Goal: Transaction & Acquisition: Book appointment/travel/reservation

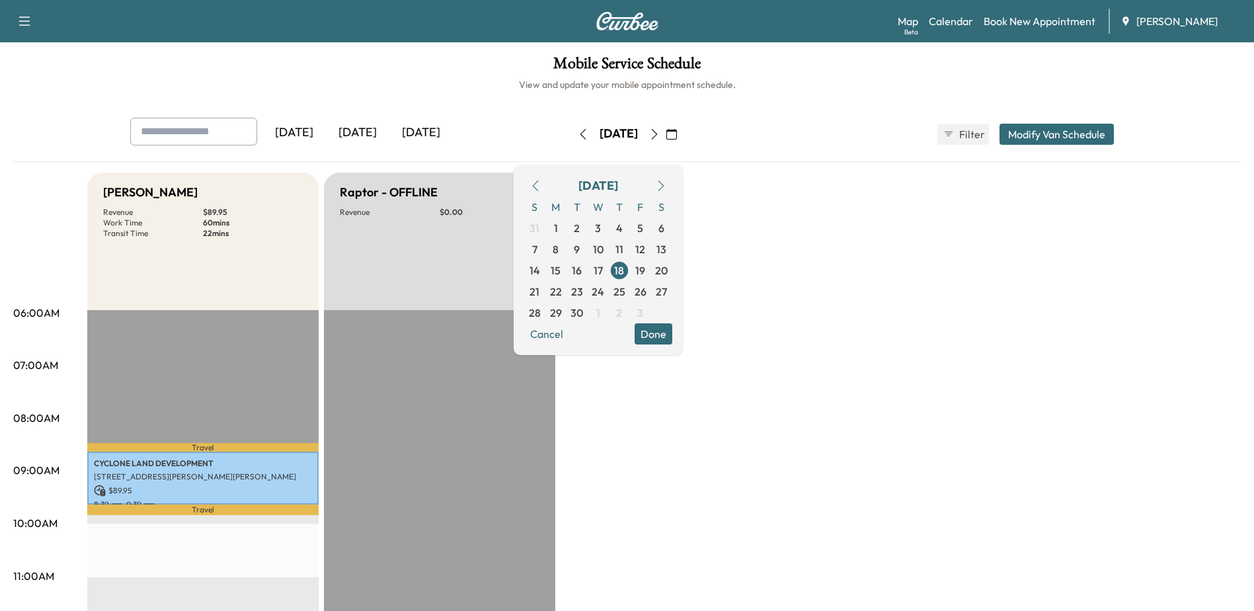
click at [660, 129] on icon "button" at bounding box center [654, 134] width 11 height 11
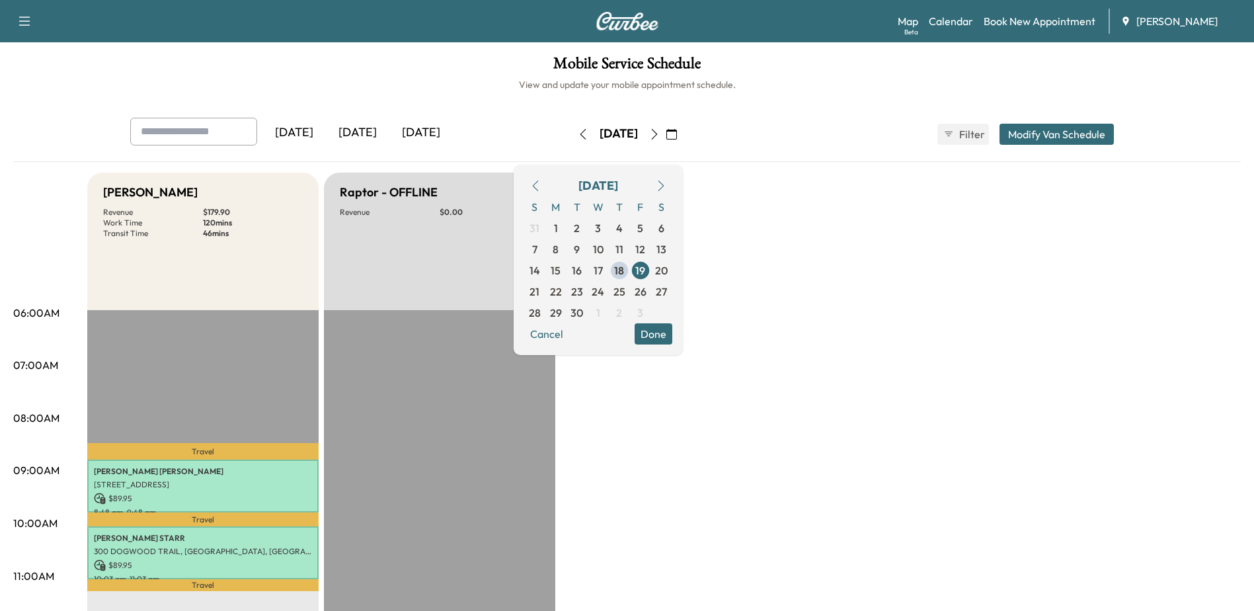
click at [1044, 18] on link "Book New Appointment" at bounding box center [1039, 21] width 112 height 16
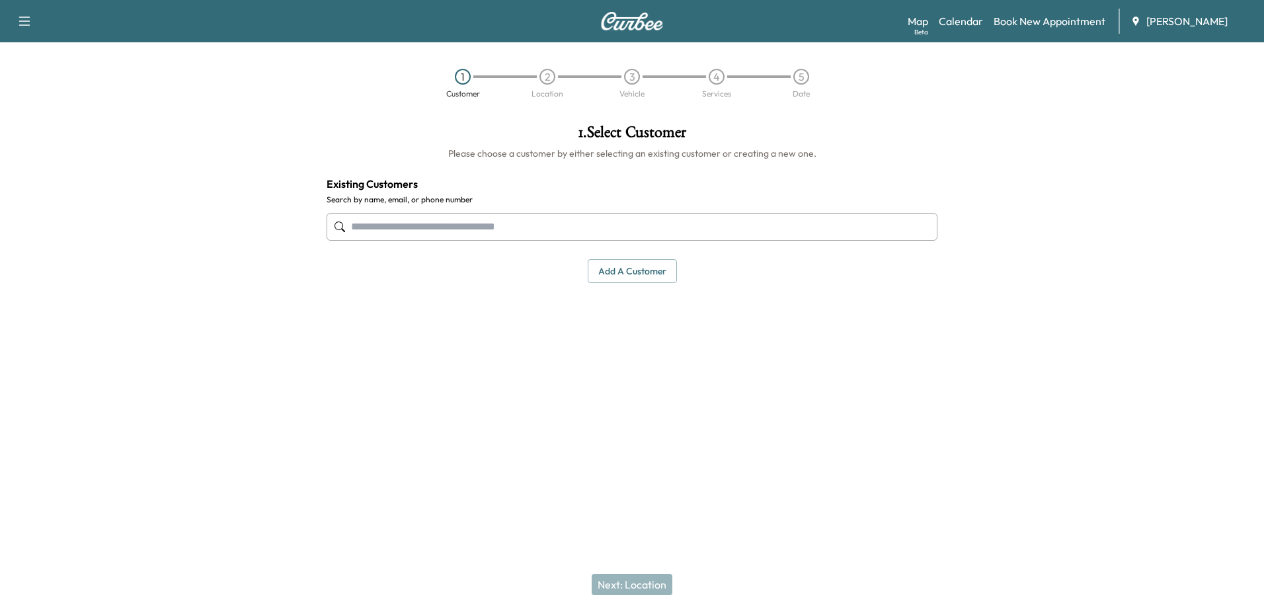
click at [701, 225] on input "text" at bounding box center [631, 227] width 611 height 28
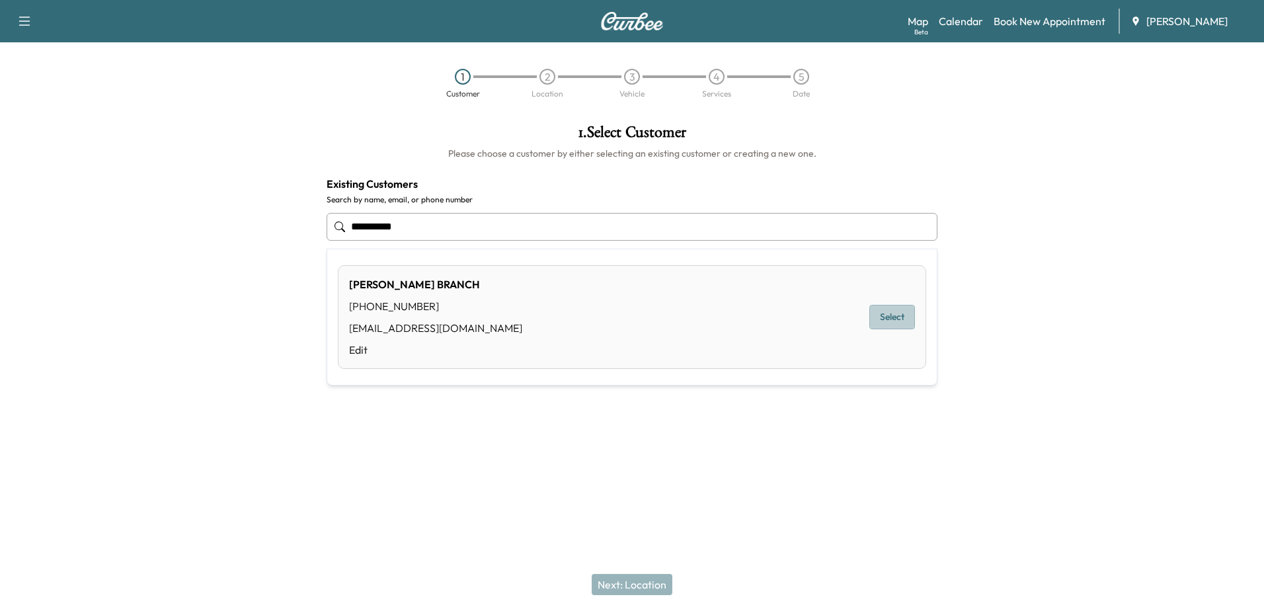
click at [883, 316] on button "Select" at bounding box center [892, 317] width 46 height 24
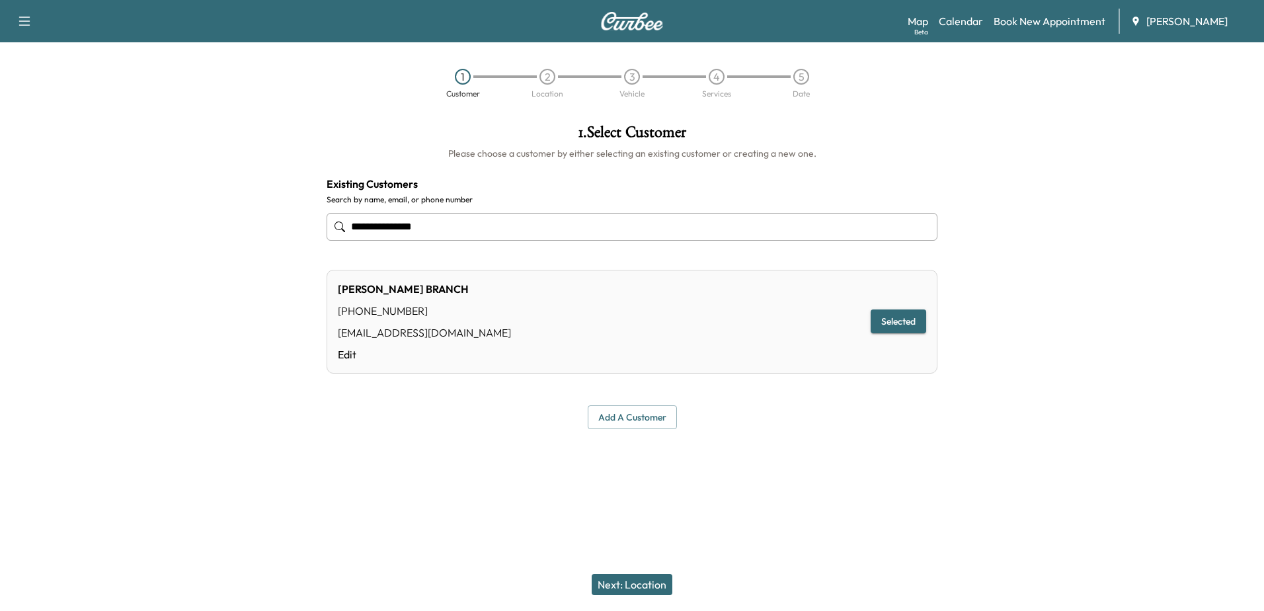
type input "**********"
click at [642, 582] on button "Next: Location" at bounding box center [632, 584] width 81 height 21
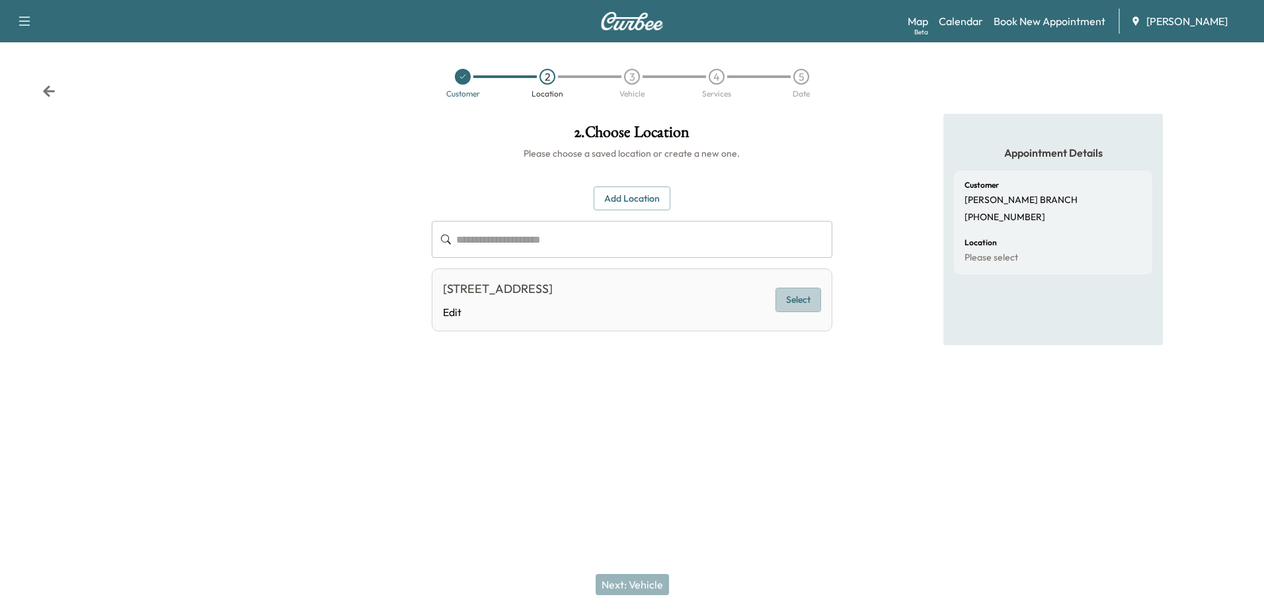
click at [794, 296] on button "Select" at bounding box center [798, 299] width 46 height 24
click at [654, 581] on button "Next: Vehicle" at bounding box center [631, 584] width 73 height 21
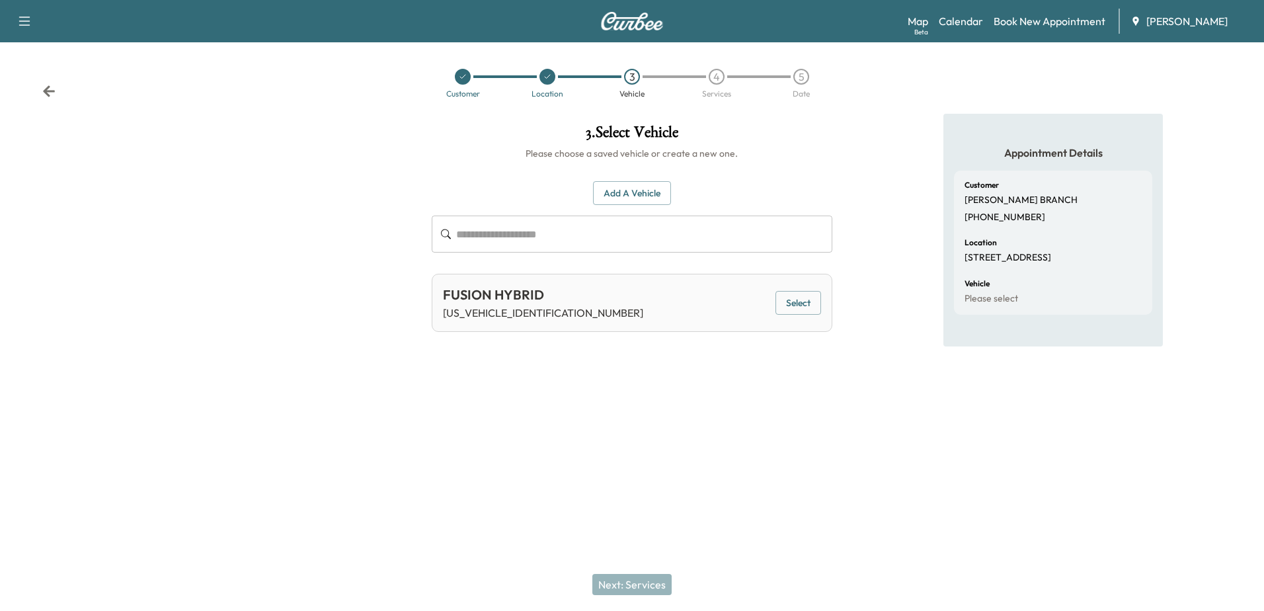
click at [550, 75] on icon at bounding box center [547, 77] width 5 height 4
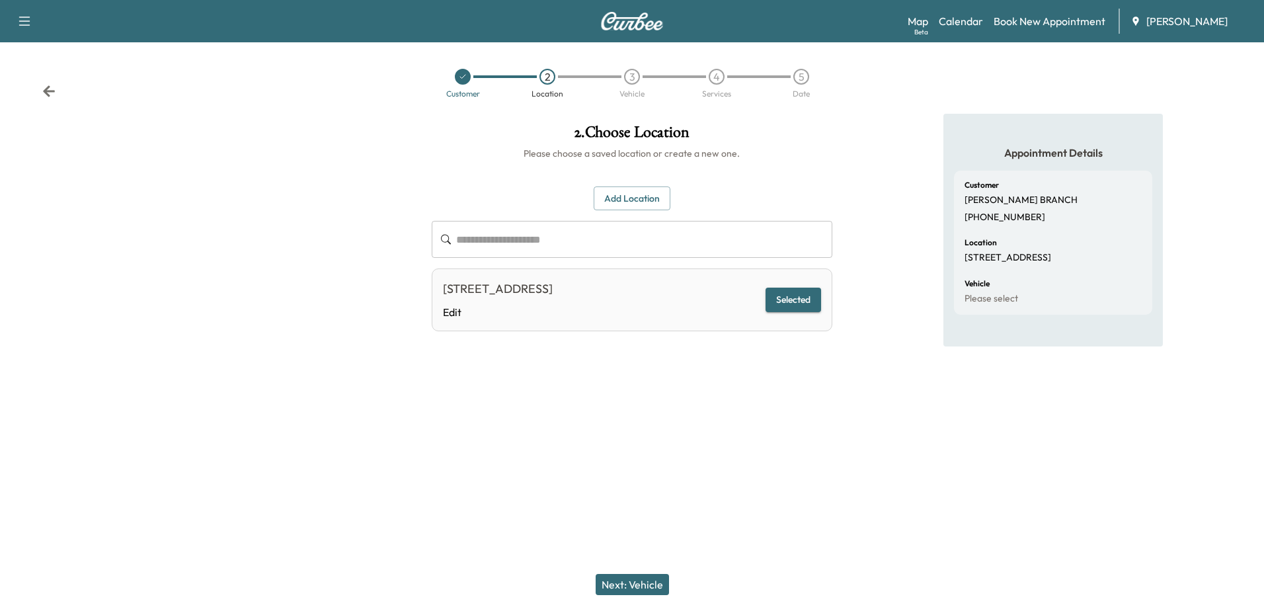
click at [553, 297] on div "[STREET_ADDRESS]" at bounding box center [498, 289] width 110 height 19
click at [808, 299] on button "Selected" at bounding box center [793, 299] width 56 height 24
click at [647, 202] on button "Add Location" at bounding box center [631, 198] width 77 height 24
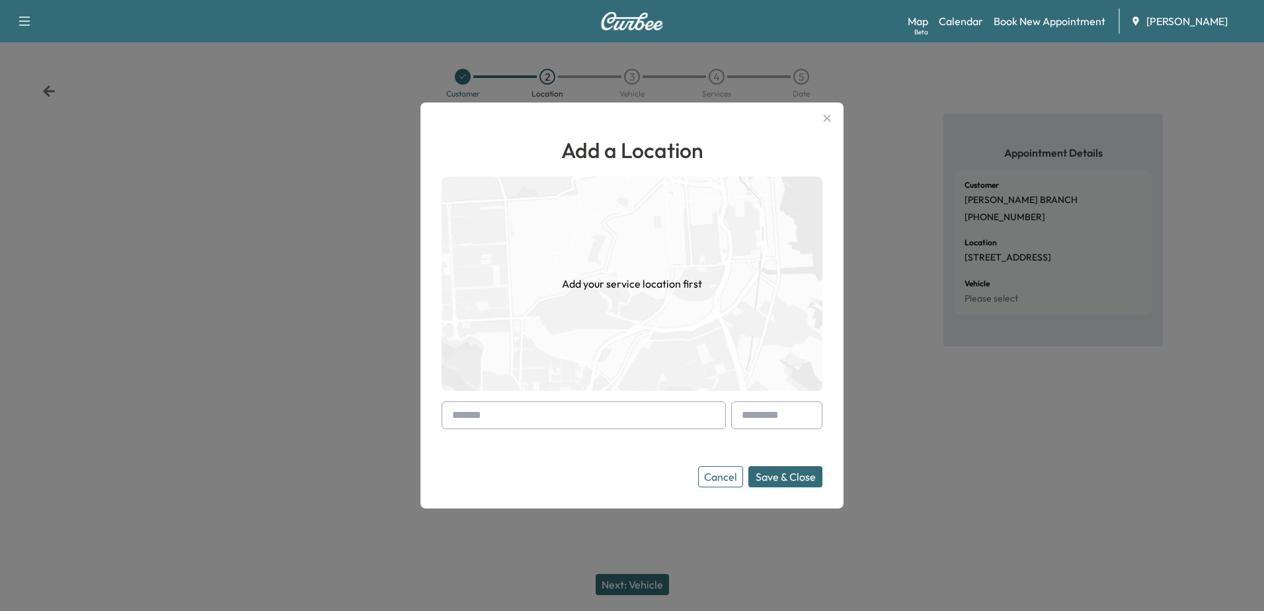
click at [625, 420] on input "text" at bounding box center [583, 415] width 284 height 28
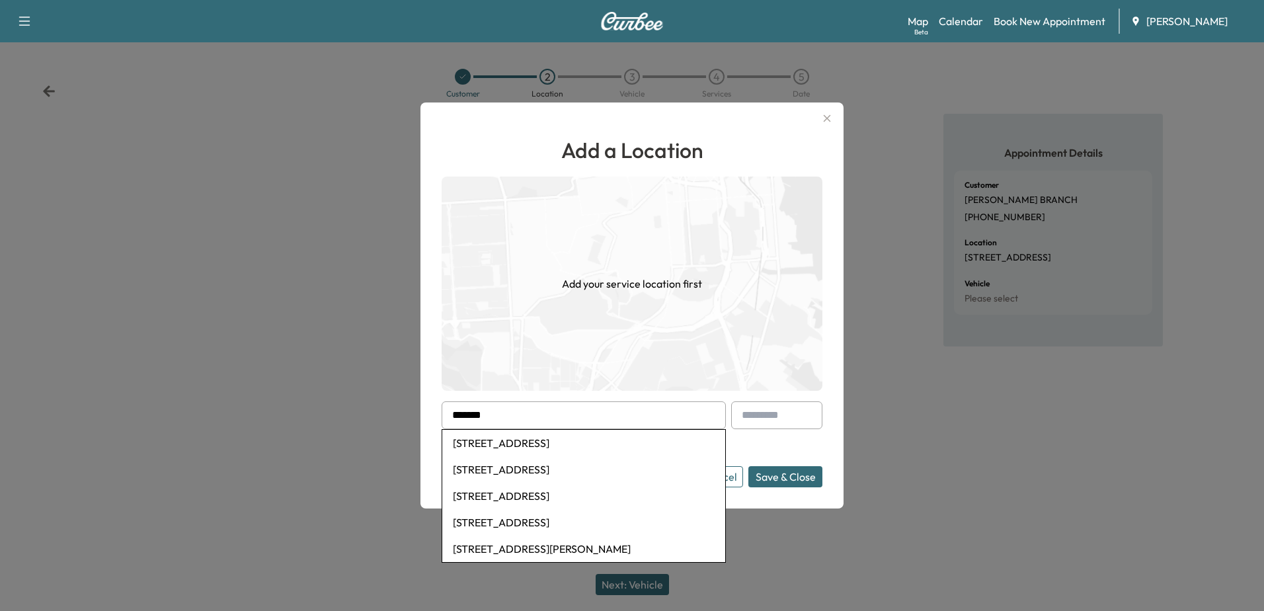
click at [525, 445] on li "[STREET_ADDRESS]" at bounding box center [583, 443] width 283 height 26
type input "**********"
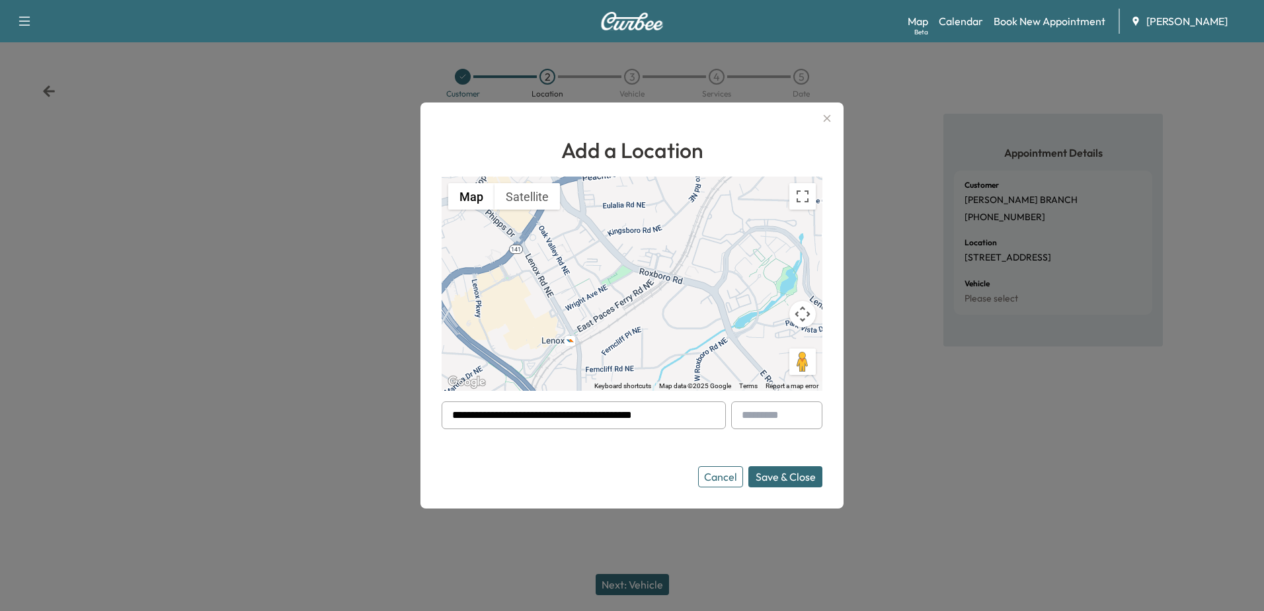
click at [787, 478] on button "Save & Close" at bounding box center [785, 476] width 74 height 21
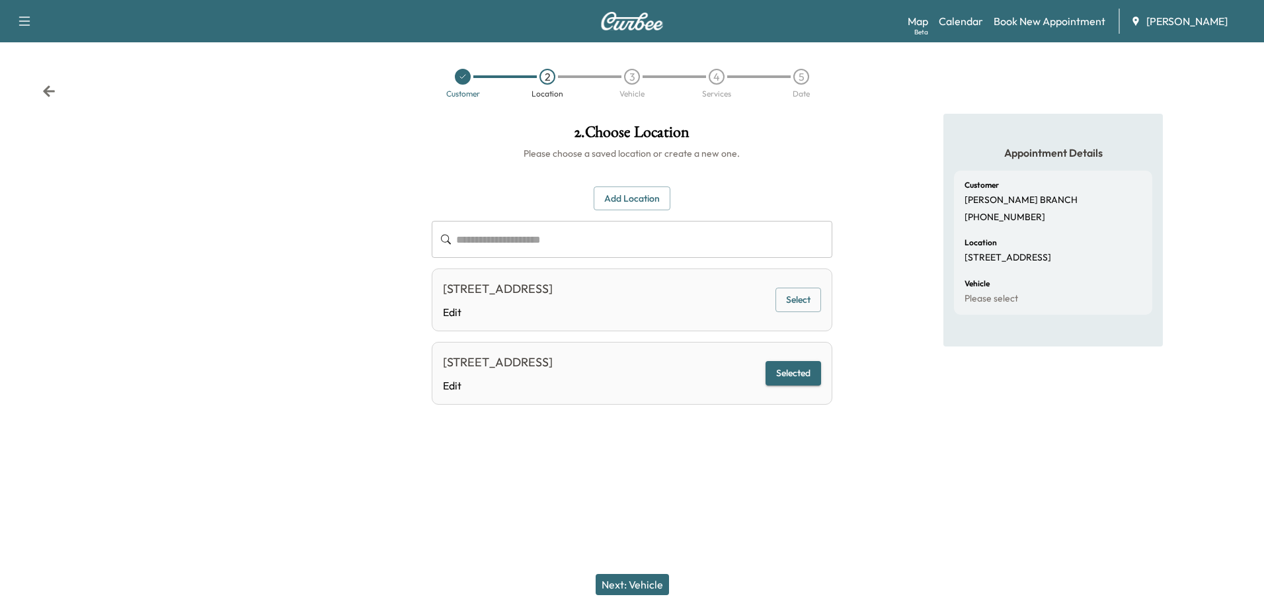
click at [652, 580] on button "Next: Vehicle" at bounding box center [631, 584] width 73 height 21
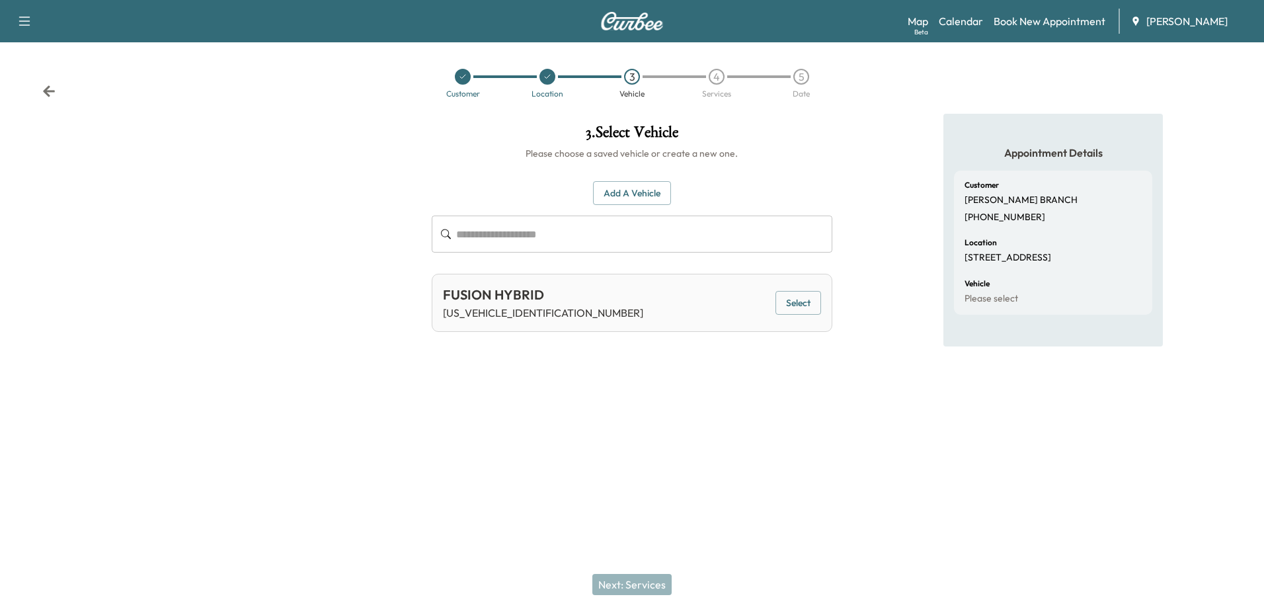
click at [787, 306] on button "Select" at bounding box center [798, 303] width 46 height 24
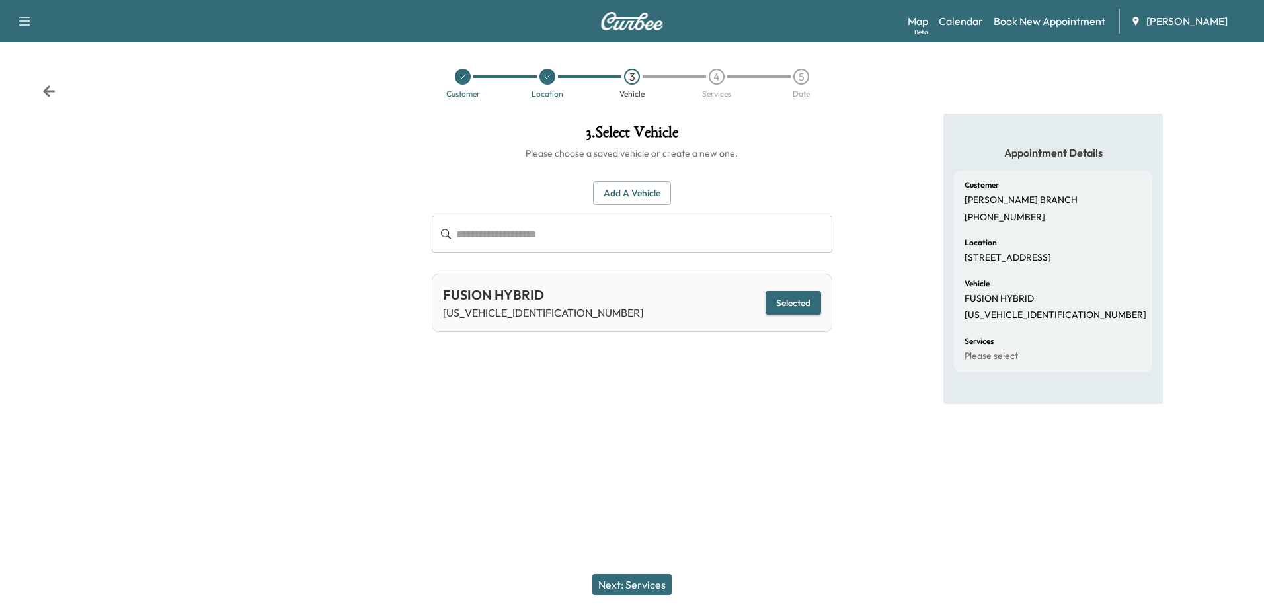
click at [629, 584] on button "Next: Services" at bounding box center [631, 584] width 79 height 21
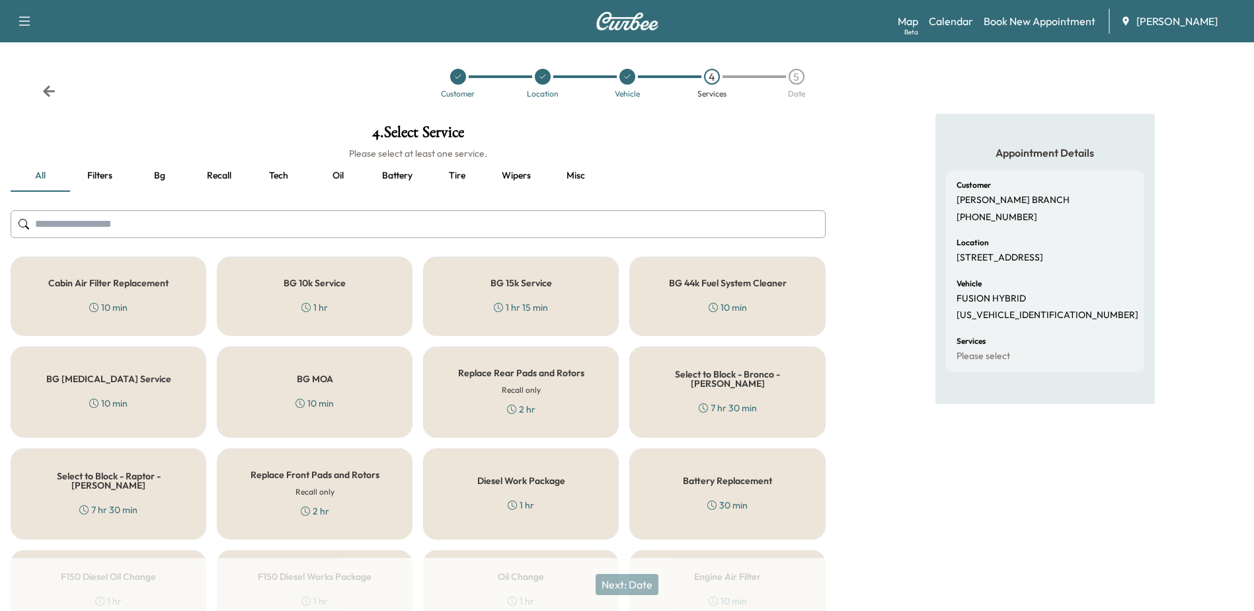
click at [888, 323] on div "Appointment Details Customer [PERSON_NAME] [PHONE_NUMBER] Location [STREET_ADDR…" at bounding box center [1045, 561] width 418 height 895
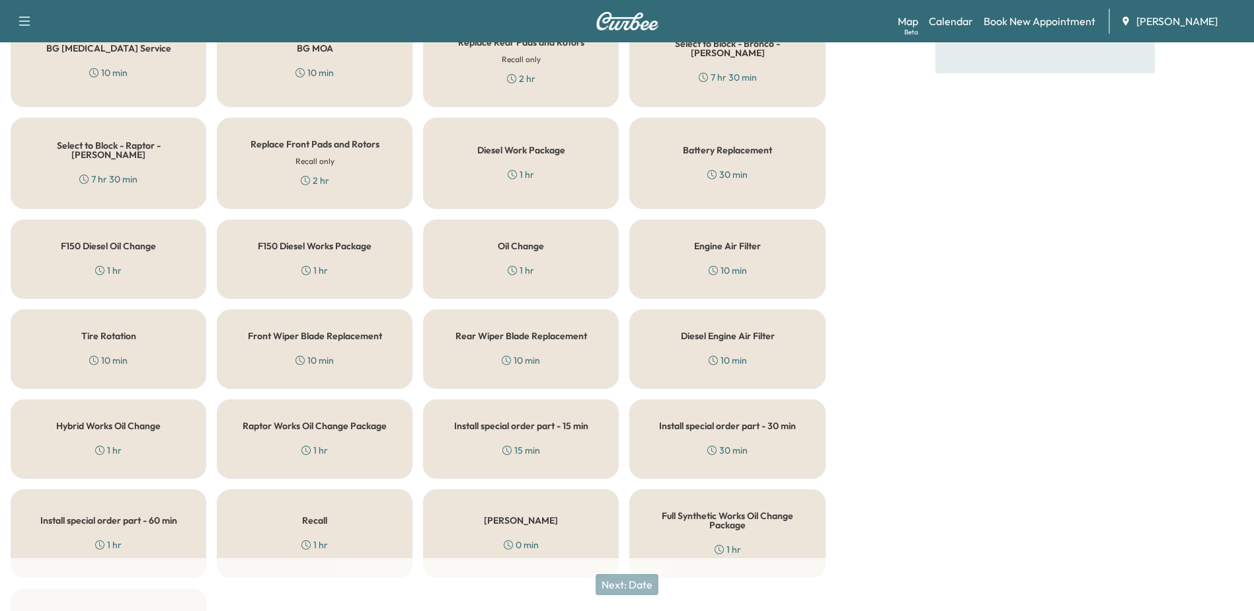
drag, startPoint x: 884, startPoint y: 344, endPoint x: 863, endPoint y: 270, distance: 76.8
click at [863, 270] on div "Appointment Details Customer [PERSON_NAME] [PHONE_NUMBER] Location [STREET_ADDR…" at bounding box center [1045, 230] width 418 height 895
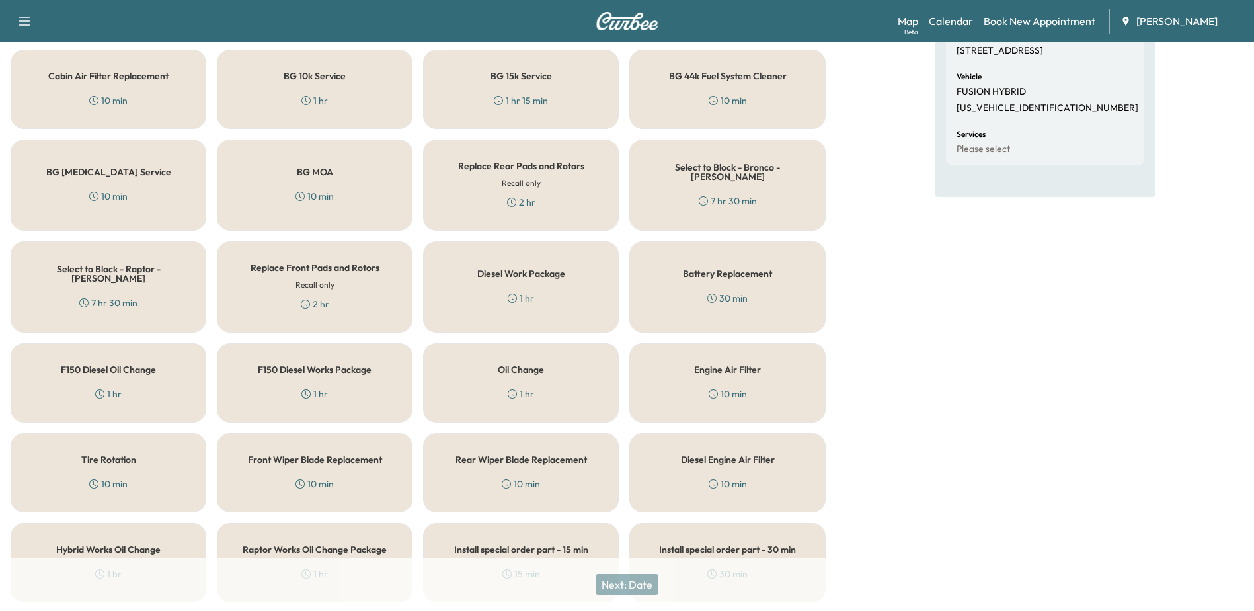
scroll to position [66, 0]
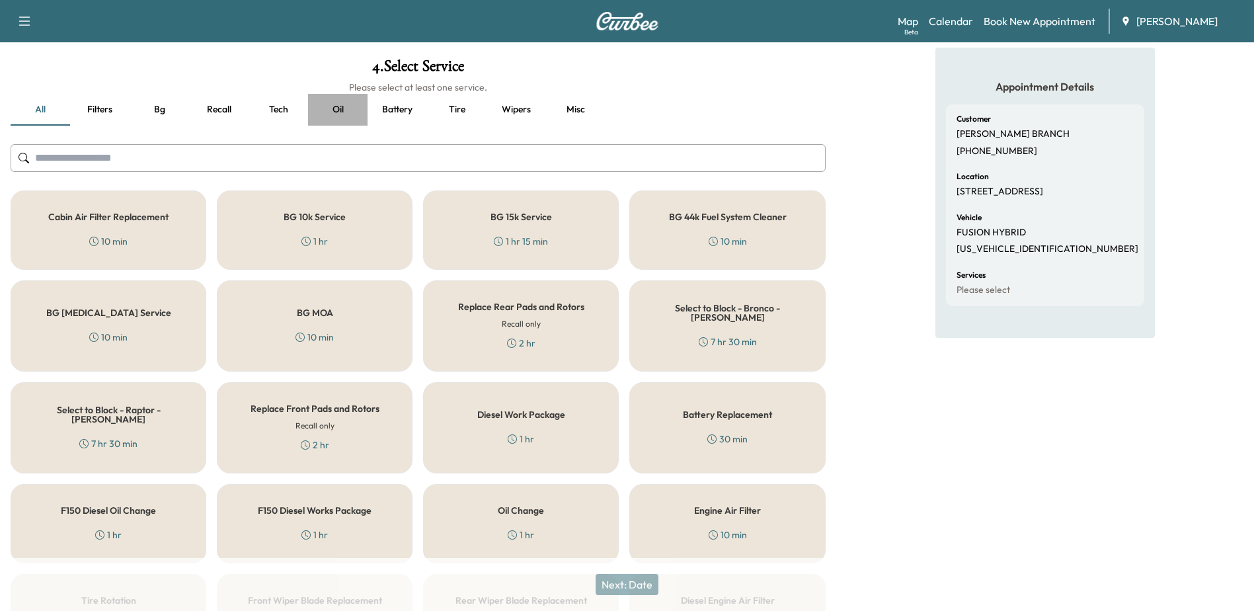
click at [347, 110] on button "Oil" at bounding box center [337, 110] width 59 height 32
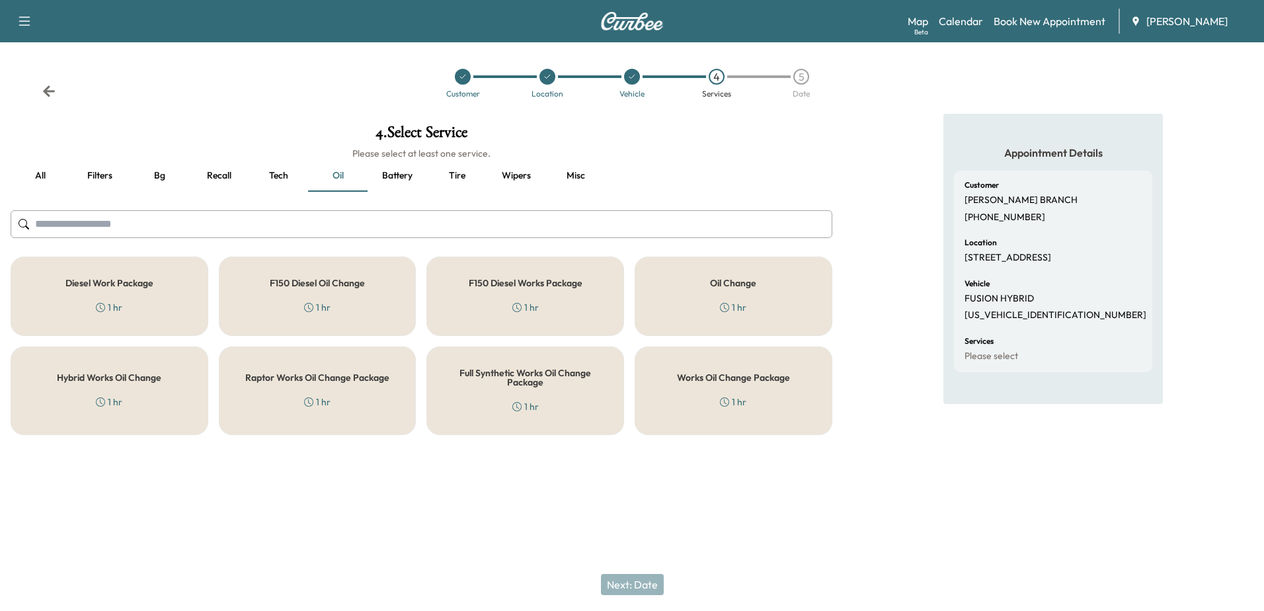
click at [755, 383] on div "Works Oil Change Package 1 hr" at bounding box center [733, 390] width 198 height 89
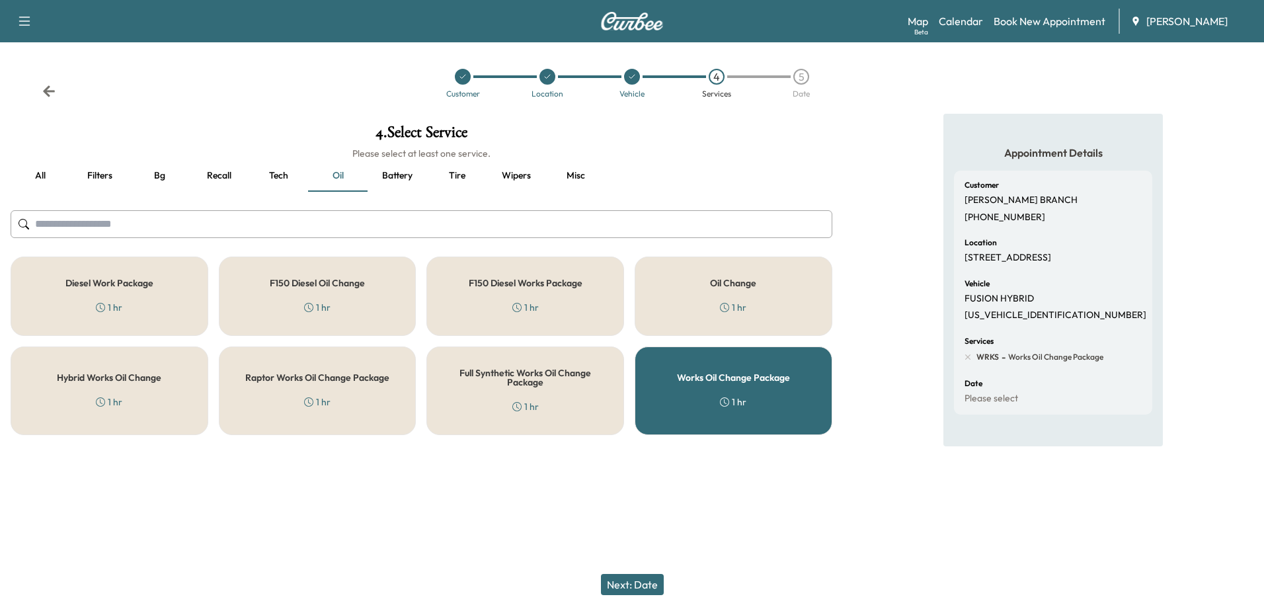
click at [625, 590] on button "Next: Date" at bounding box center [632, 584] width 63 height 21
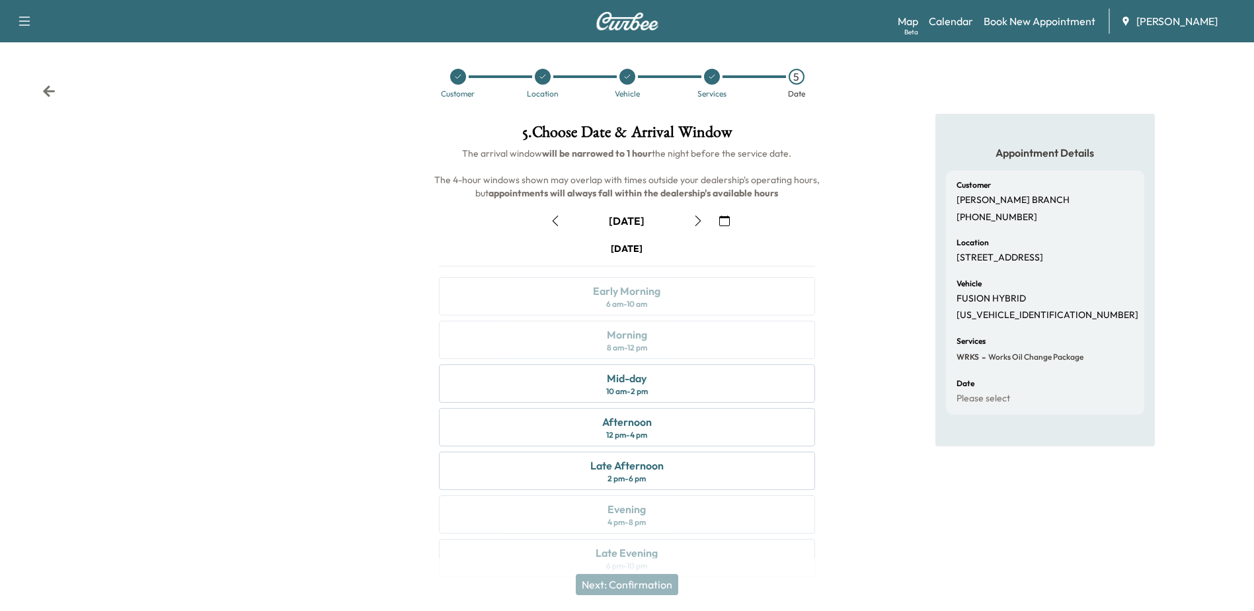
click at [882, 336] on div "Appointment Details Customer [PERSON_NAME] [PHONE_NUMBER] Location [STREET_ADDR…" at bounding box center [1045, 353] width 418 height 479
click at [860, 245] on div "Appointment Details Customer [PERSON_NAME] [PHONE_NUMBER] Location [STREET_ADDR…" at bounding box center [1045, 353] width 418 height 479
click at [621, 389] on div "10 am - 2 pm" at bounding box center [627, 391] width 42 height 11
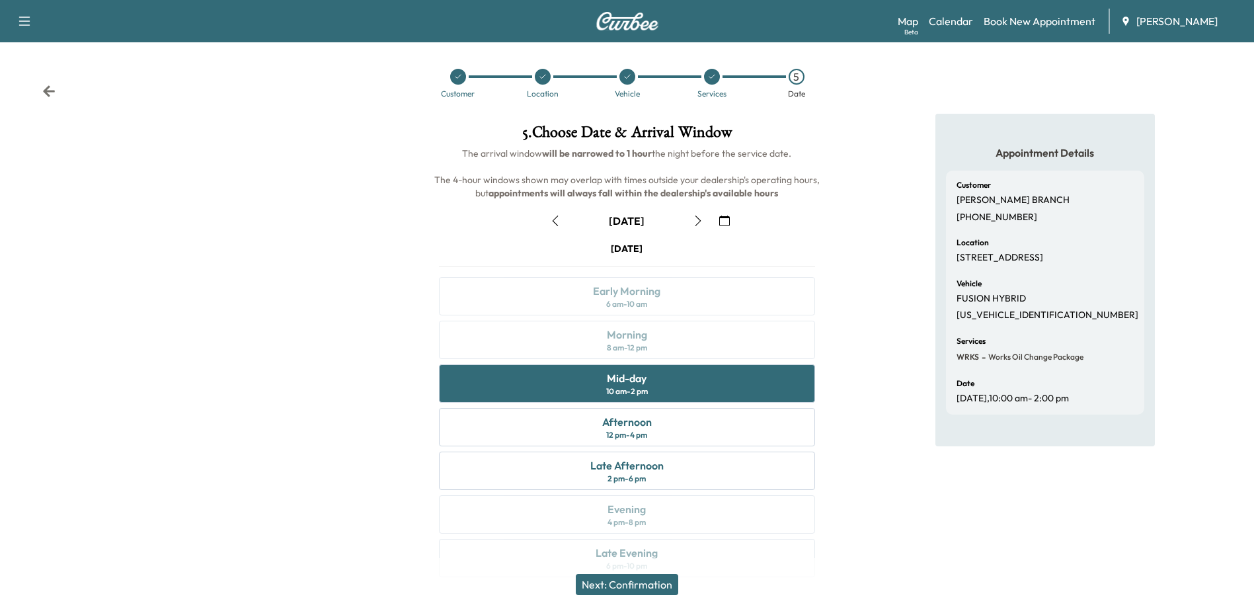
click at [616, 583] on button "Next: Confirmation" at bounding box center [627, 584] width 102 height 21
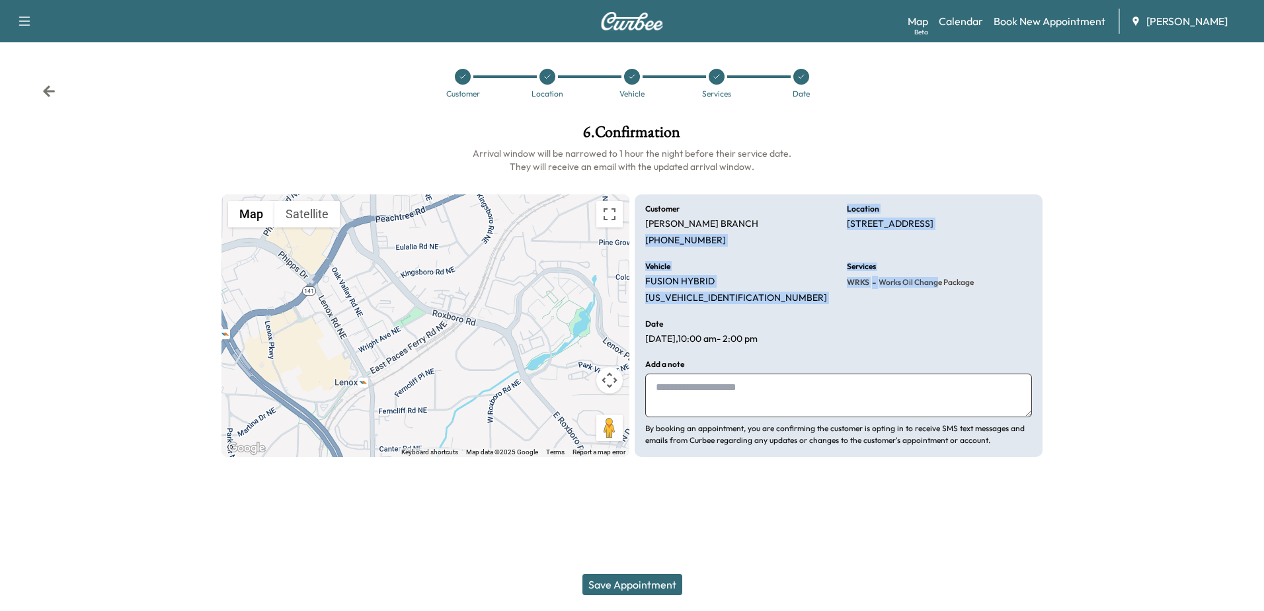
drag, startPoint x: 838, startPoint y: 202, endPoint x: 936, endPoint y: 330, distance: 161.3
click at [936, 330] on div "Customer [PERSON_NAME] [PHONE_NUMBER] Location [STREET_ADDRESS] Vehicle FUSION …" at bounding box center [838, 325] width 408 height 263
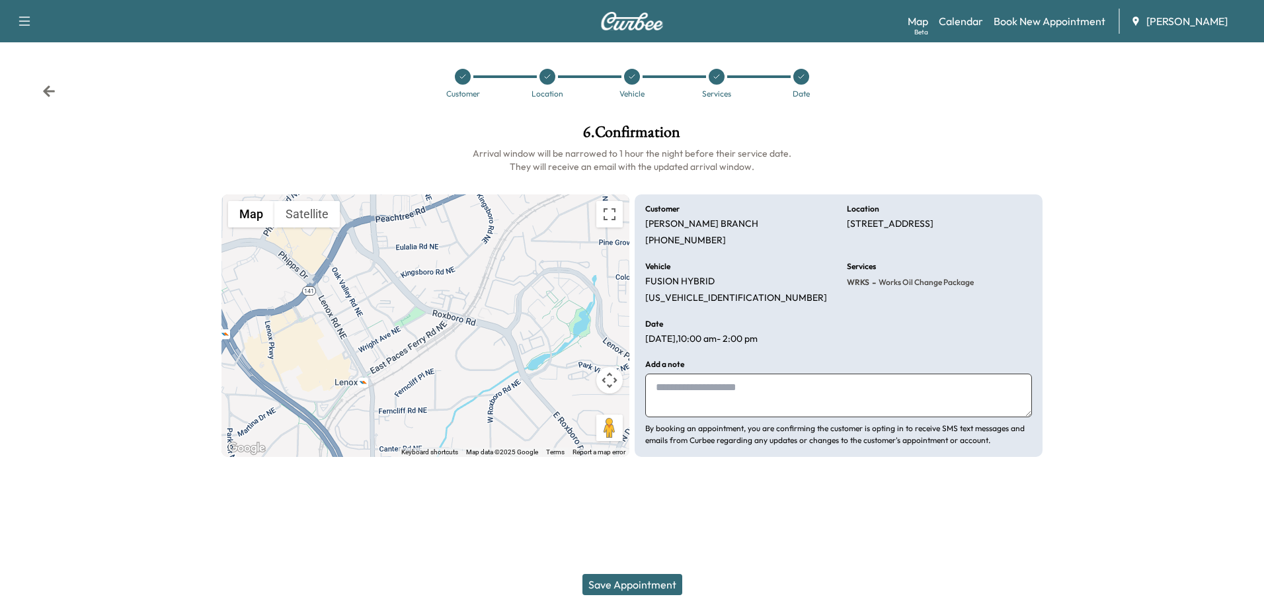
drag, startPoint x: 936, startPoint y: 330, endPoint x: 1145, endPoint y: 288, distance: 213.1
click at [1144, 288] on div at bounding box center [1158, 291] width 211 height 354
click at [618, 577] on button "Save Appointment" at bounding box center [632, 584] width 100 height 21
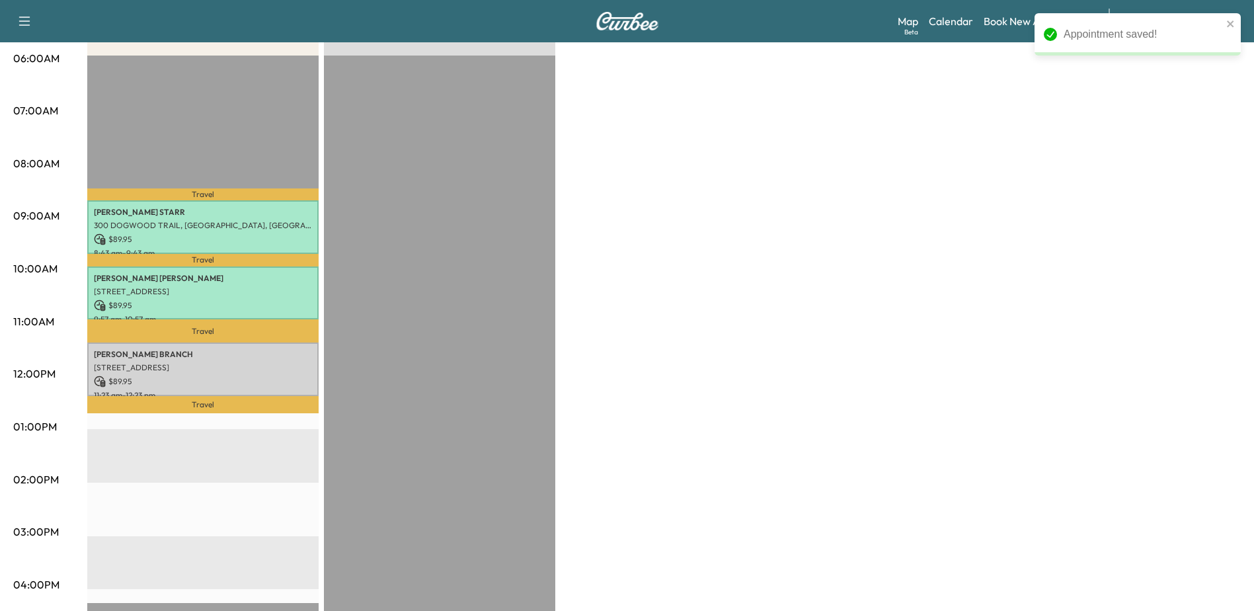
scroll to position [132, 0]
